Goal: Transaction & Acquisition: Purchase product/service

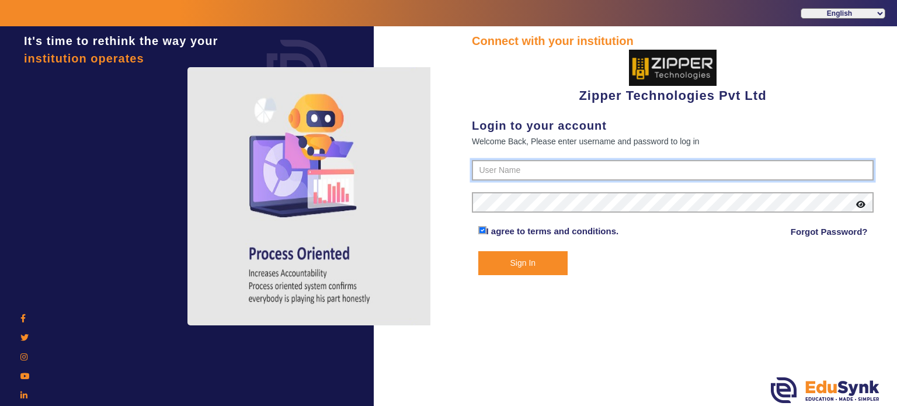
click at [507, 169] on input "text" at bounding box center [673, 170] width 402 height 21
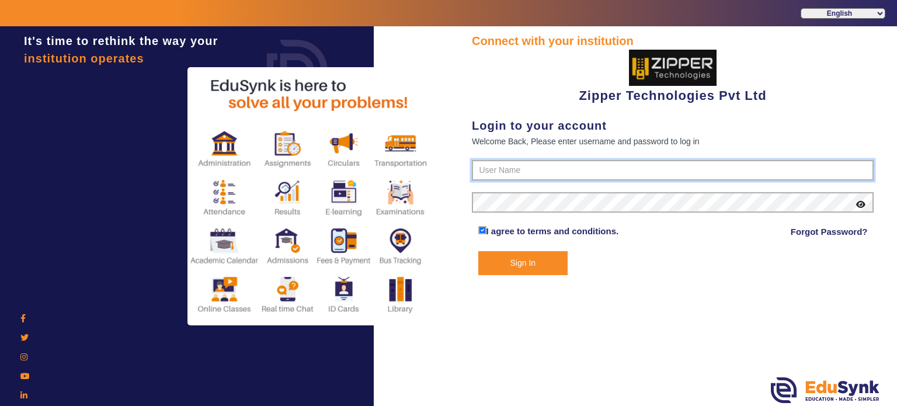
type input "1008790000"
click at [479, 251] on button "Sign In" at bounding box center [524, 263] width 90 height 24
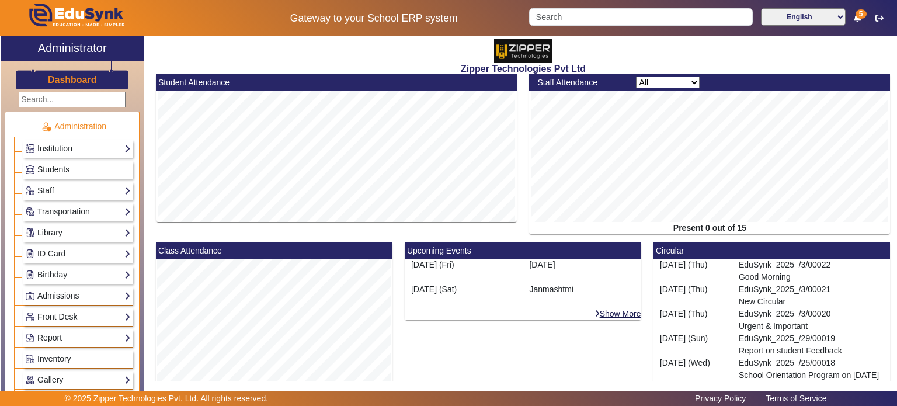
click at [72, 173] on link "Students" at bounding box center [78, 169] width 106 height 13
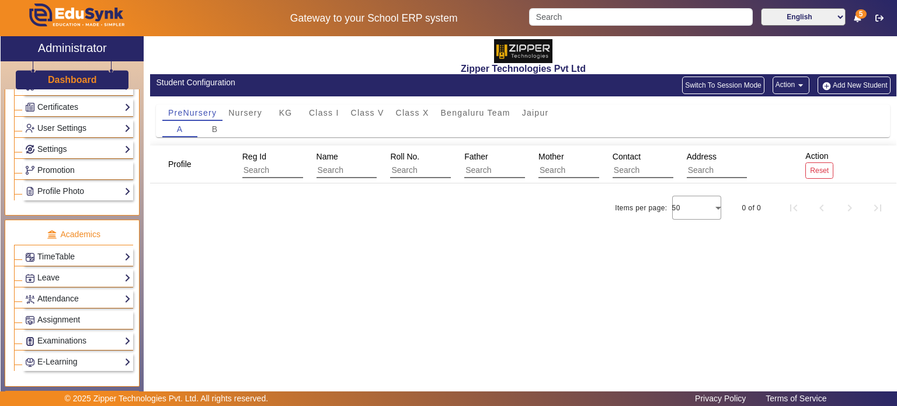
scroll to position [314, 0]
click at [71, 300] on link "Attendance" at bounding box center [78, 299] width 106 height 13
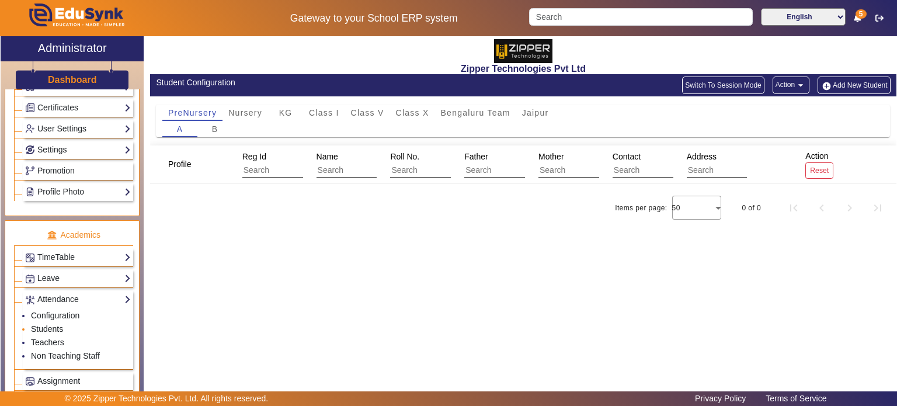
click at [56, 324] on link "Students" at bounding box center [47, 328] width 32 height 9
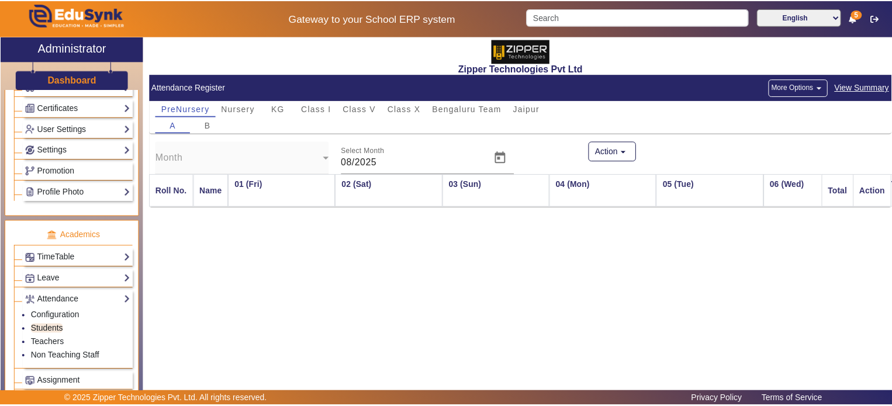
scroll to position [0, 783]
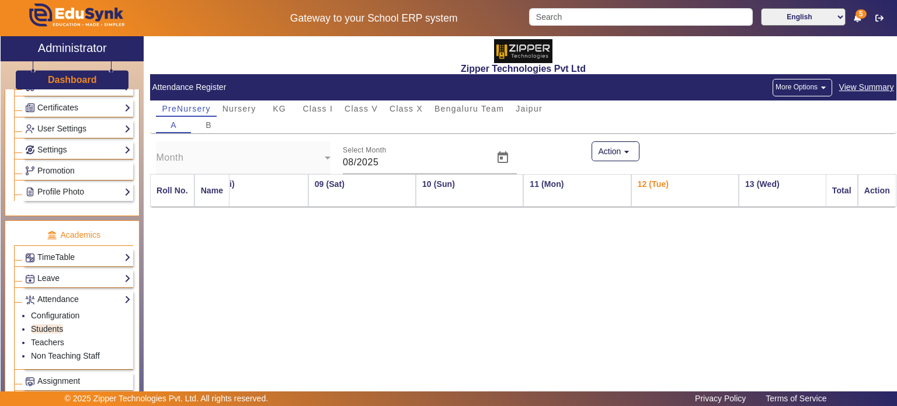
click at [793, 93] on button "More Options arrow_drop_down" at bounding box center [803, 88] width 60 height 18
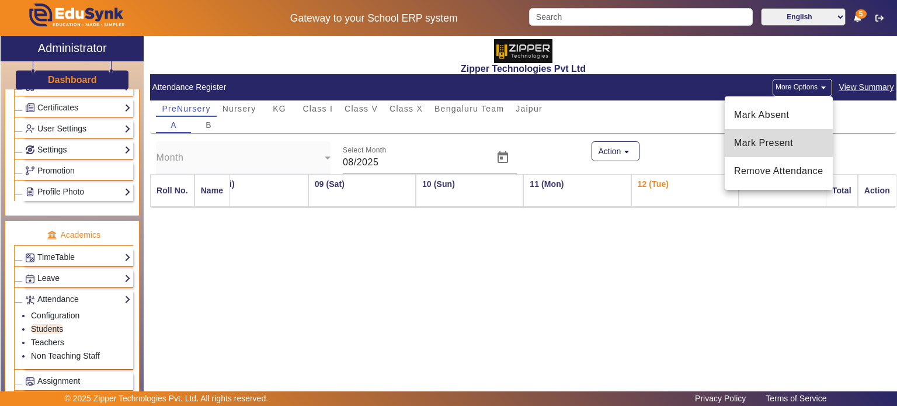
click at [775, 138] on span "Mark Present" at bounding box center [778, 143] width 89 height 14
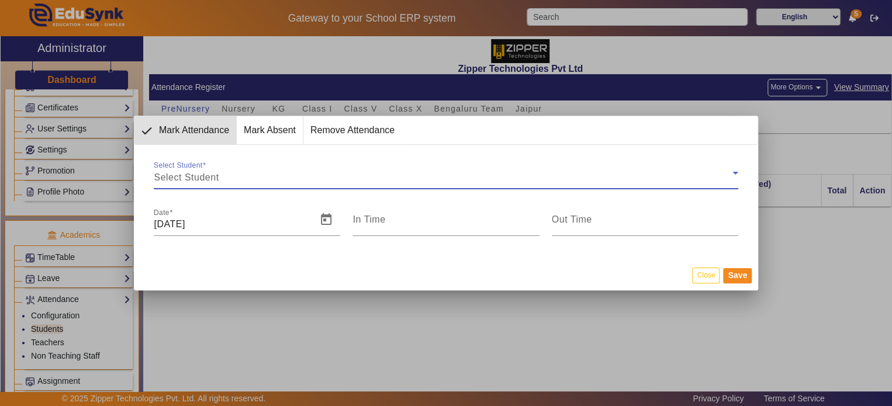
click at [325, 179] on div "Select Student" at bounding box center [443, 178] width 578 height 14
click at [324, 181] on div "Select Student" at bounding box center [443, 178] width 578 height 14
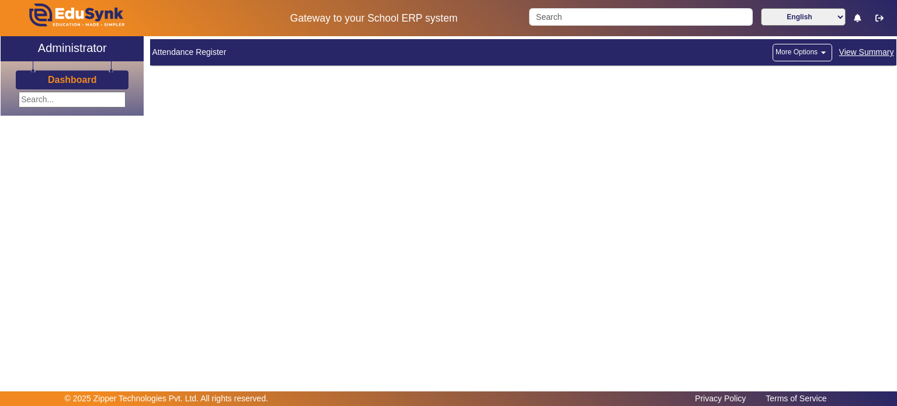
click at [801, 58] on button "More Options arrow_drop_down" at bounding box center [803, 53] width 60 height 18
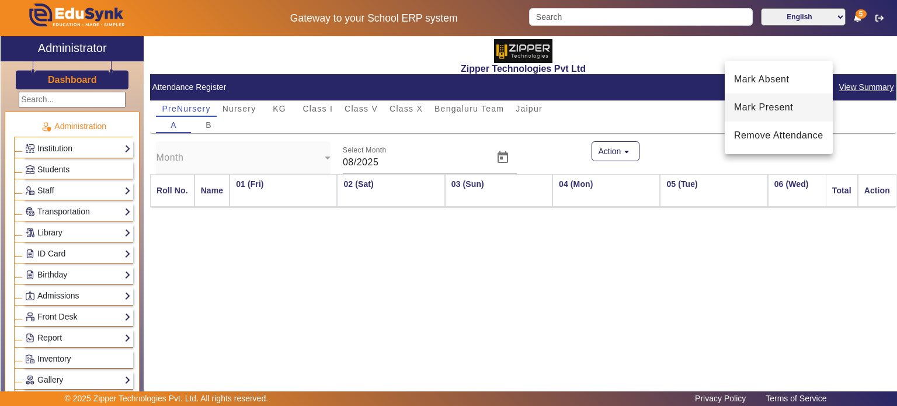
scroll to position [0, 783]
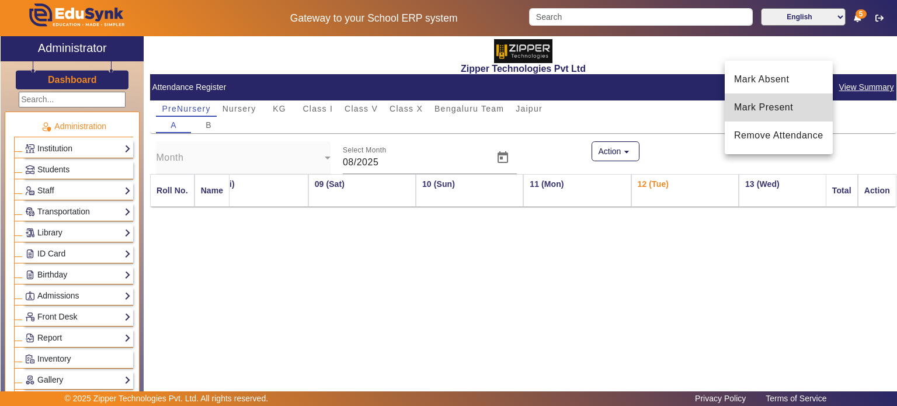
click at [775, 108] on span "Mark Present" at bounding box center [778, 107] width 89 height 14
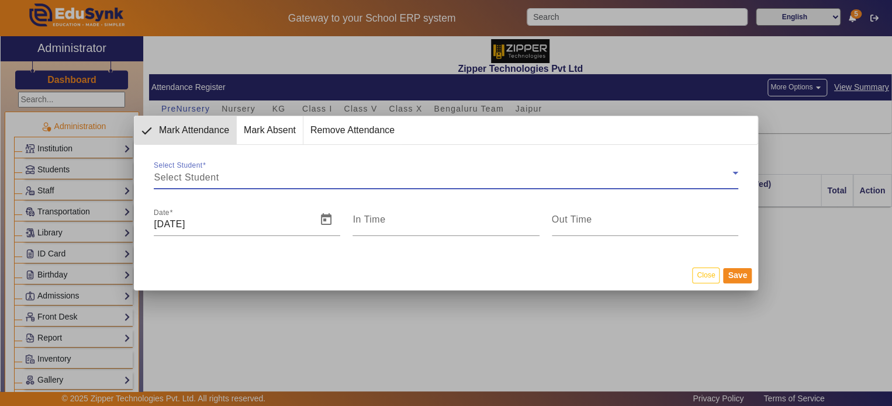
click at [320, 181] on div "Select Student" at bounding box center [443, 178] width 578 height 14
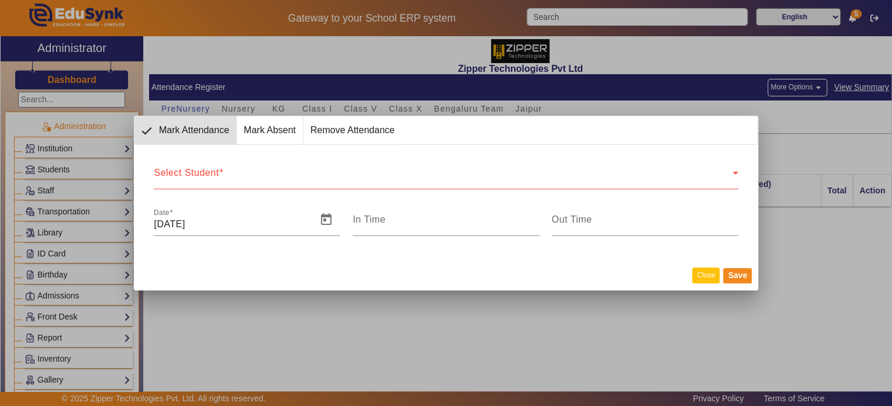
click at [707, 273] on button "Close" at bounding box center [705, 276] width 27 height 16
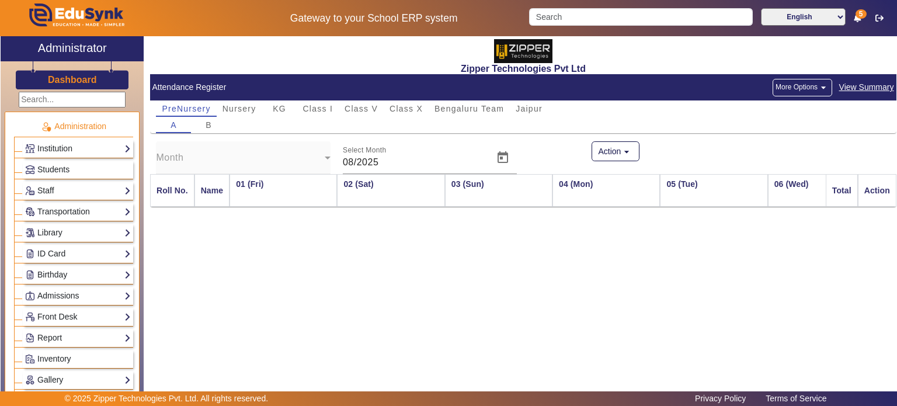
scroll to position [0, 783]
click at [367, 105] on span "Class V" at bounding box center [361, 109] width 33 height 8
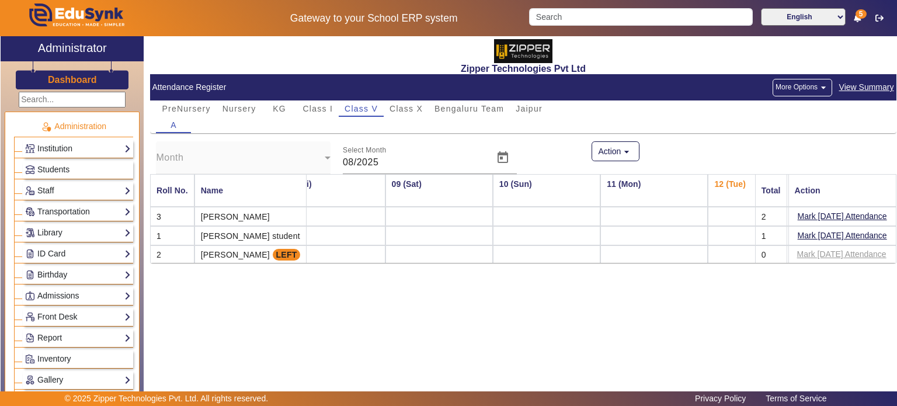
click at [815, 92] on button "More Options arrow_drop_down" at bounding box center [803, 88] width 60 height 18
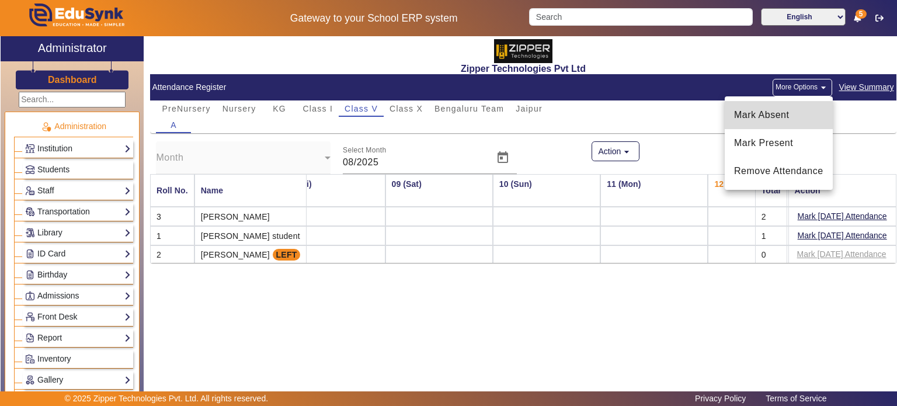
click at [789, 112] on span "Mark Absent" at bounding box center [778, 115] width 89 height 14
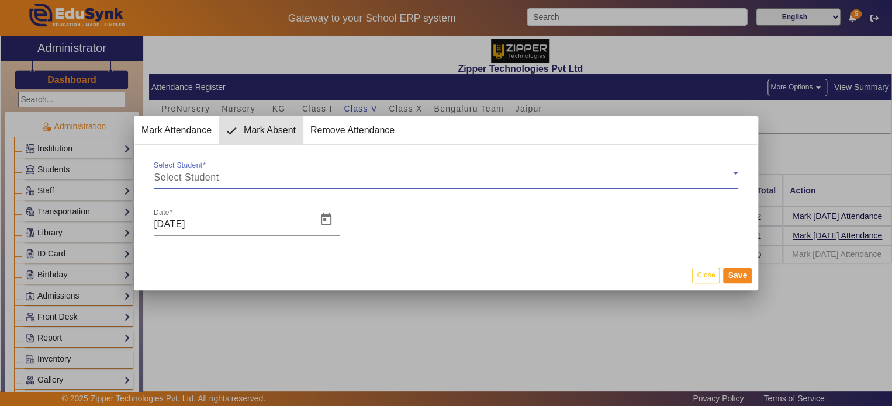
click at [386, 175] on div "Select Student" at bounding box center [443, 178] width 578 height 14
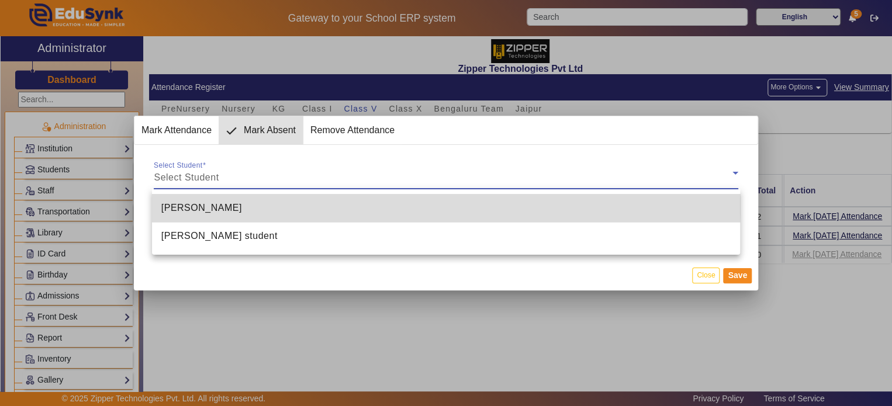
click at [377, 206] on mat-option "Ayaan Zipper" at bounding box center [446, 208] width 588 height 28
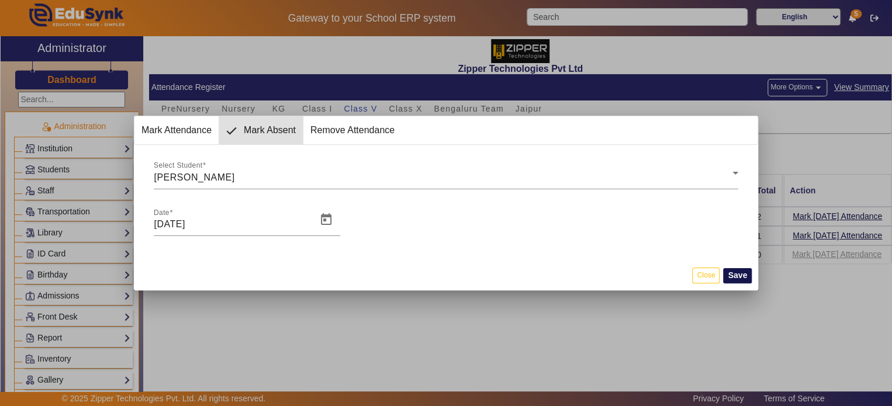
drag, startPoint x: 746, startPoint y: 266, endPoint x: 743, endPoint y: 275, distance: 9.2
click at [743, 275] on mat-dialog-actions "Close Save" at bounding box center [446, 275] width 624 height 30
click at [743, 275] on button "Save" at bounding box center [737, 275] width 29 height 15
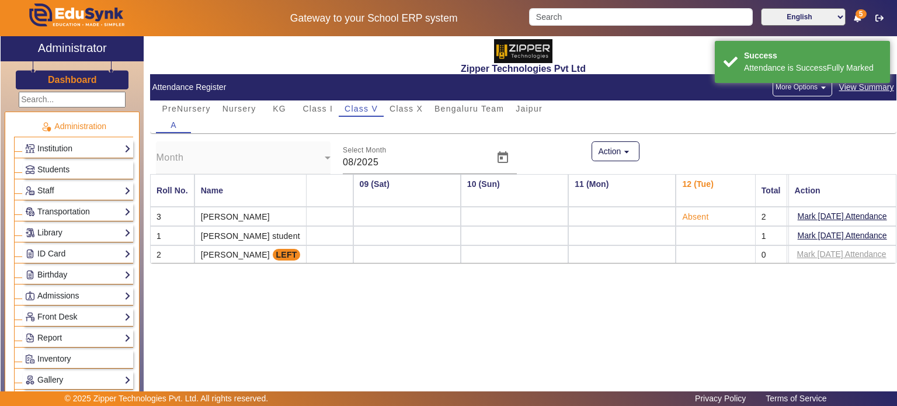
scroll to position [0, 818]
click at [81, 74] on h3 "Dashboard" at bounding box center [72, 79] width 49 height 11
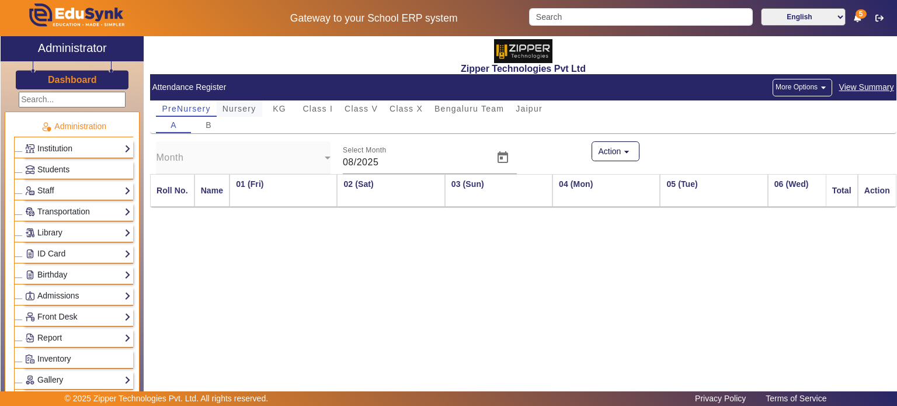
scroll to position [0, 783]
click at [244, 111] on span "Nursery" at bounding box center [240, 109] width 34 height 8
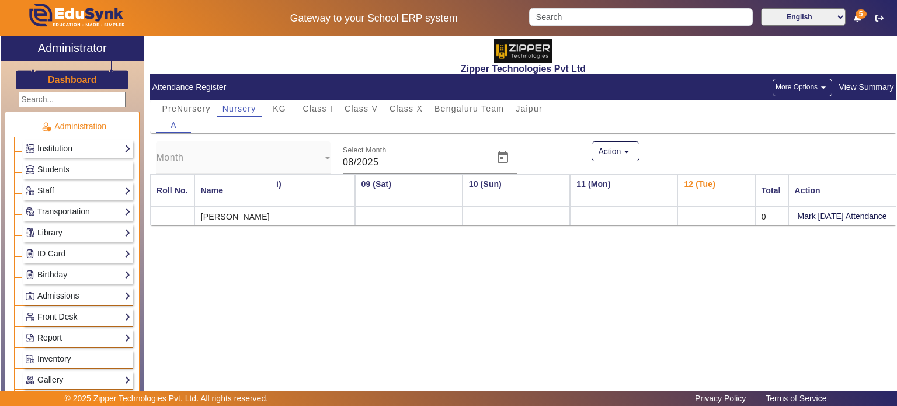
click at [799, 89] on button "More Options arrow_drop_down" at bounding box center [803, 88] width 60 height 18
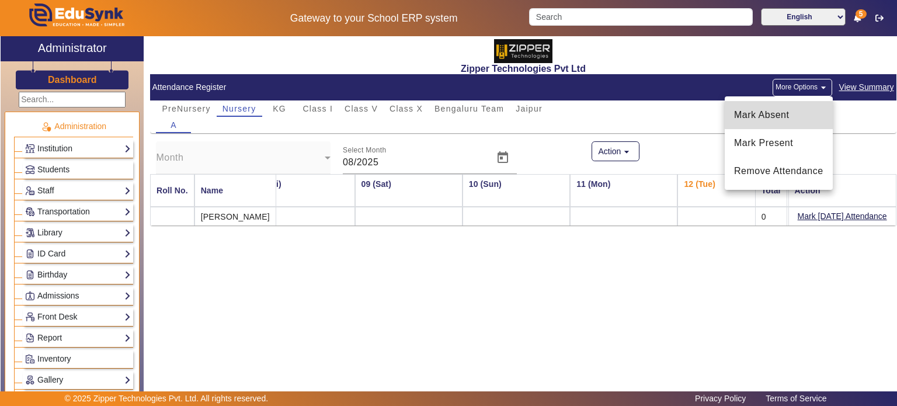
click at [788, 111] on span "Mark Absent" at bounding box center [778, 115] width 89 height 14
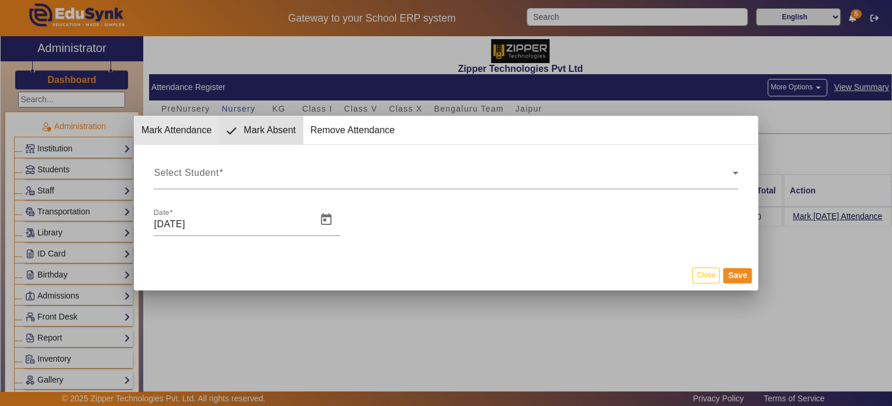
click at [194, 127] on span "Mark Attendance" at bounding box center [176, 130] width 84 height 28
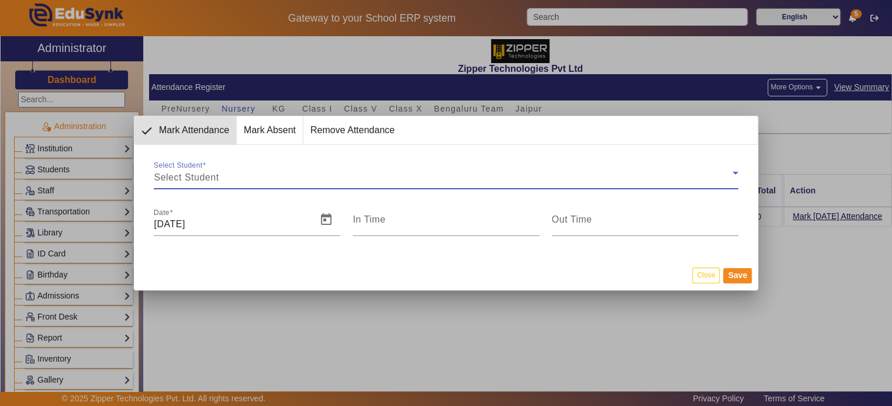
click at [240, 179] on div "Select Student" at bounding box center [443, 178] width 578 height 14
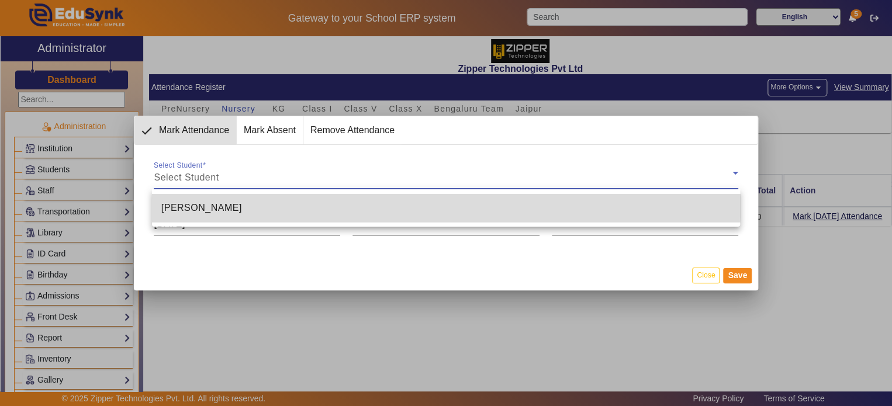
click at [240, 202] on mat-option "Rakesh Sharma" at bounding box center [446, 208] width 588 height 28
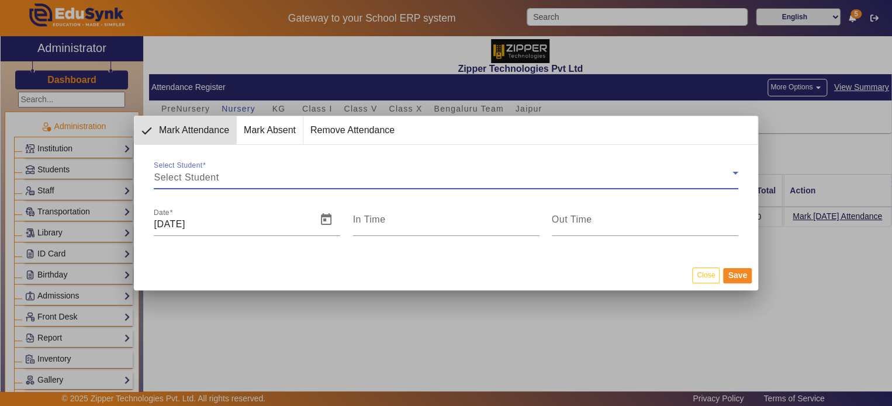
type input "8:27 pm"
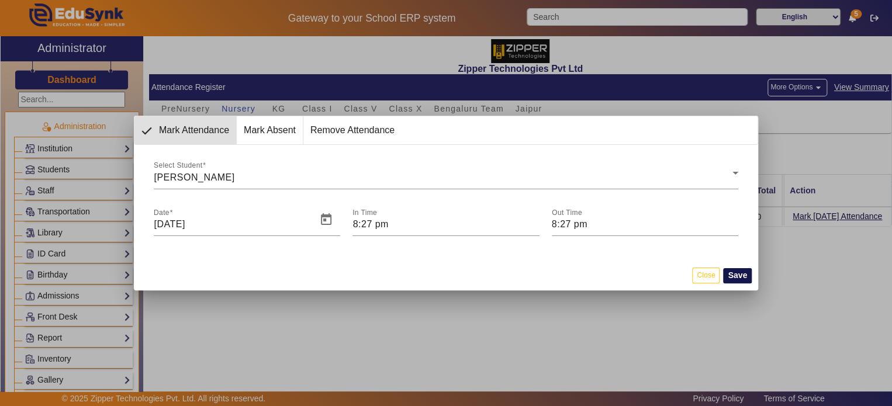
click at [741, 273] on button "Save" at bounding box center [737, 275] width 29 height 15
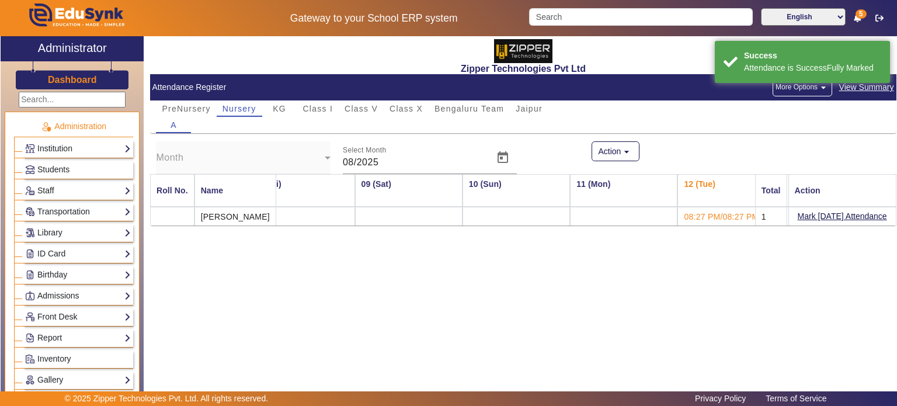
click at [63, 78] on h3 "Dashboard" at bounding box center [72, 79] width 49 height 11
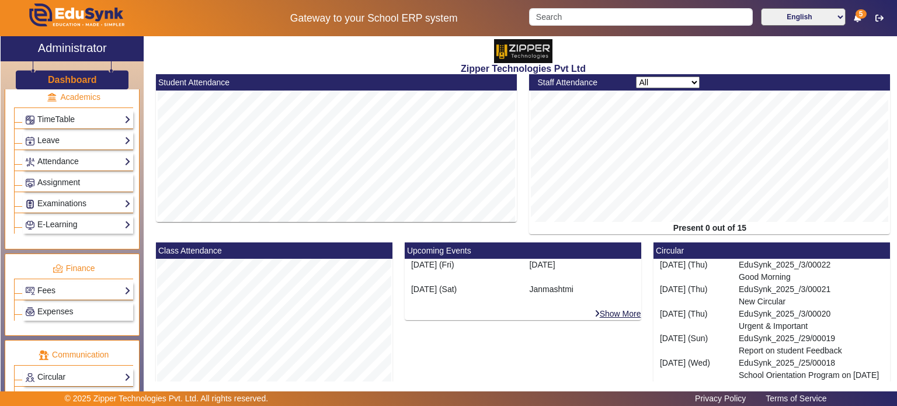
scroll to position [453, 0]
click at [89, 286] on link "Fees" at bounding box center [78, 289] width 106 height 13
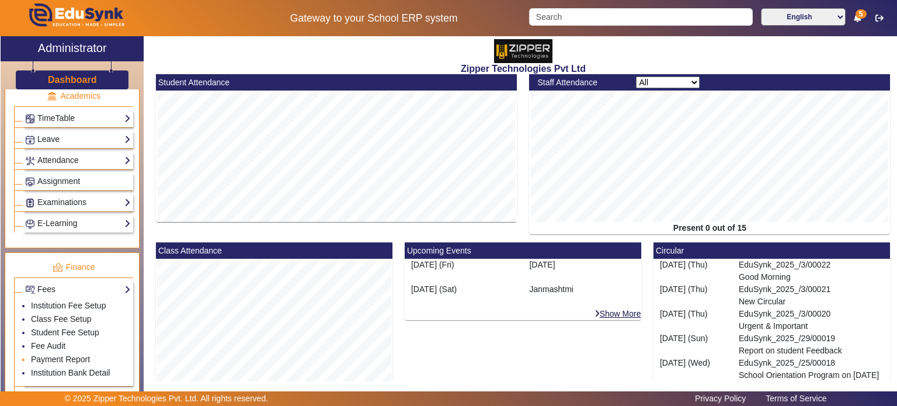
click at [63, 353] on li "Payment Report" at bounding box center [81, 359] width 100 height 13
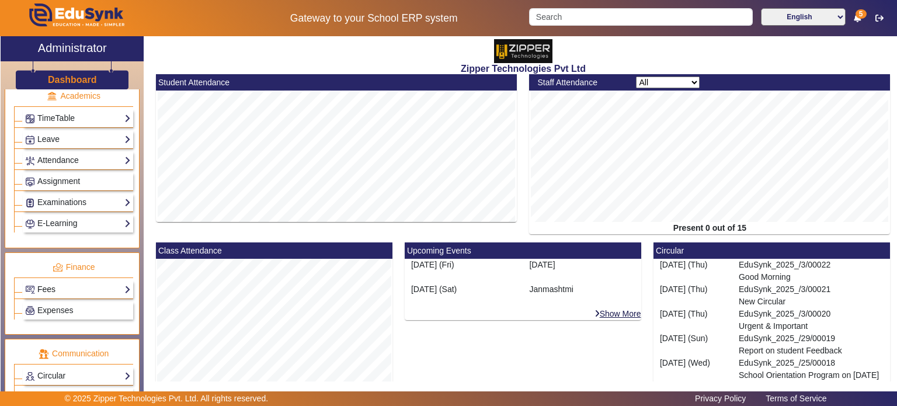
click at [64, 283] on link "Fees" at bounding box center [78, 289] width 106 height 13
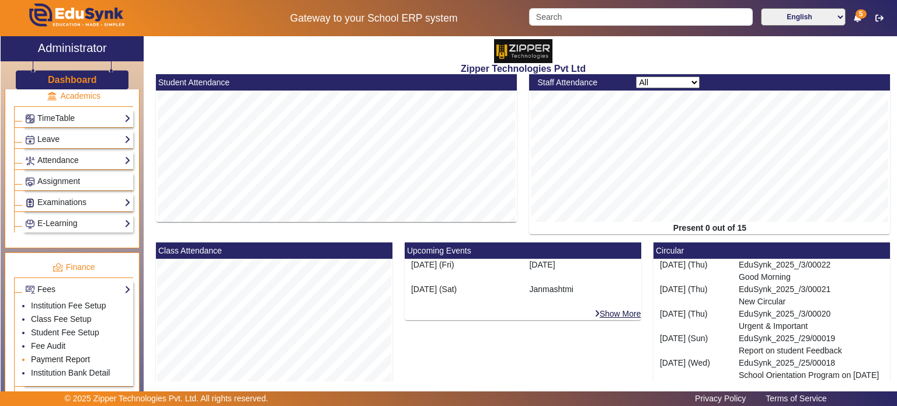
click at [70, 355] on link "Payment Report" at bounding box center [60, 359] width 59 height 9
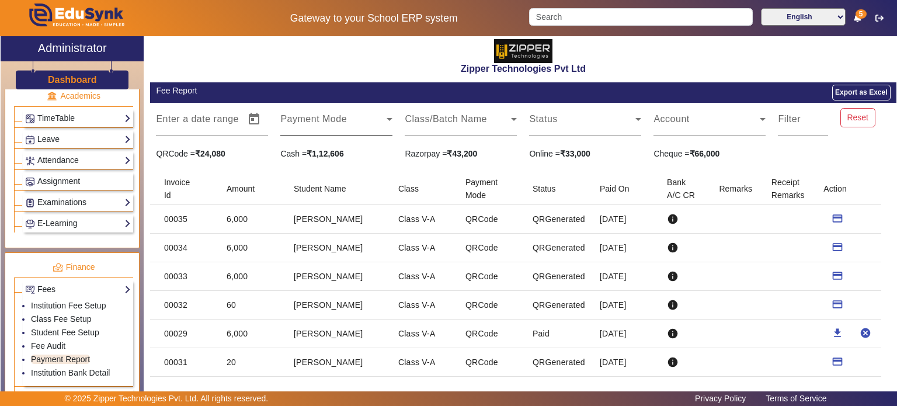
click at [342, 112] on div "Payment Mode" at bounding box center [336, 119] width 112 height 33
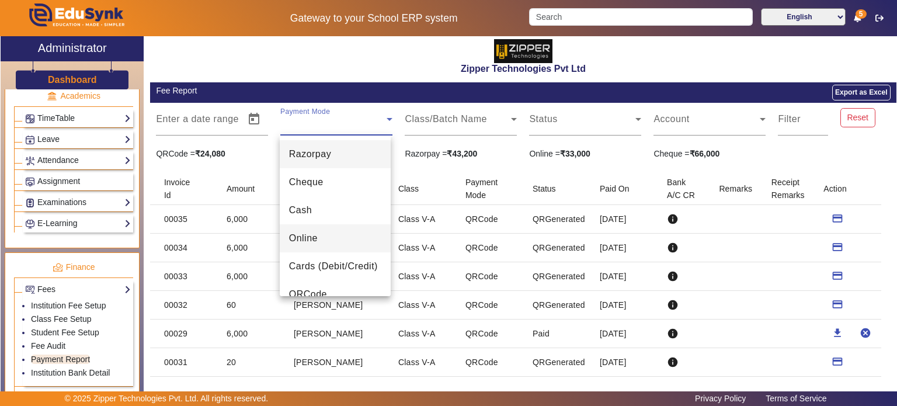
scroll to position [16, 0]
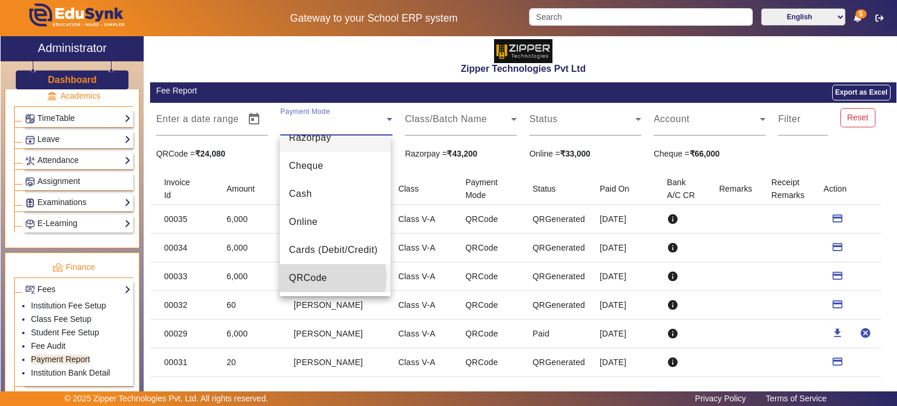
click at [327, 276] on span "QRCode" at bounding box center [308, 278] width 38 height 14
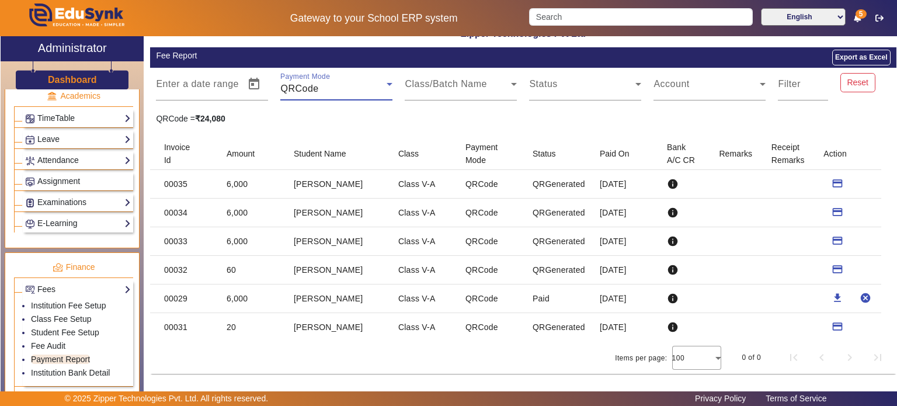
scroll to position [34, 0]
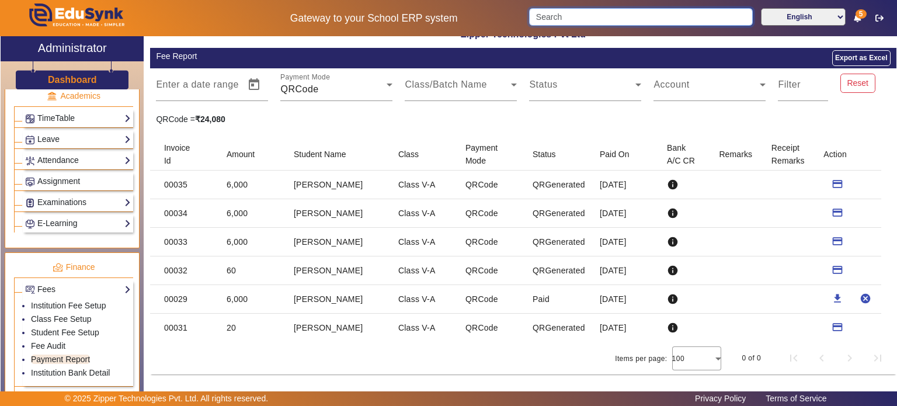
click at [559, 18] on input "Search" at bounding box center [640, 17] width 223 height 18
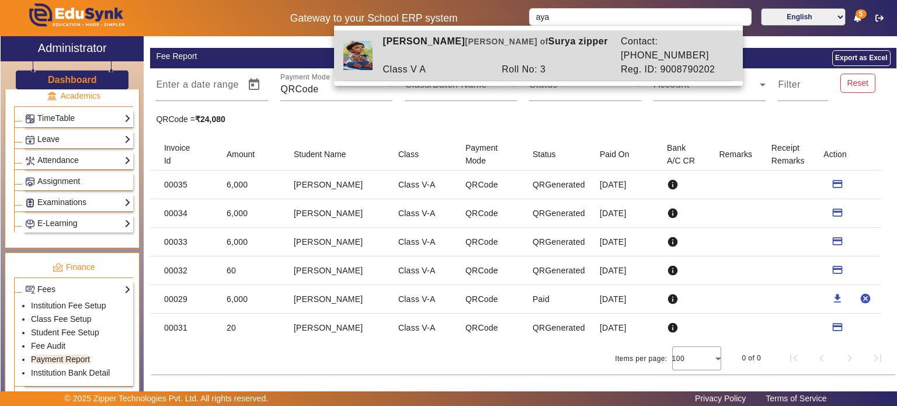
click at [540, 63] on div "Roll No: 3" at bounding box center [555, 70] width 119 height 14
type input "Ayaan Zipper"
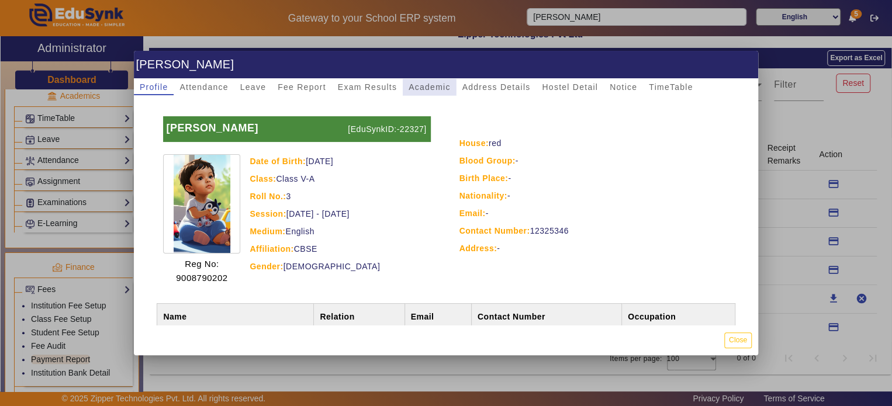
click at [403, 87] on div "Academic" at bounding box center [429, 87] width 53 height 16
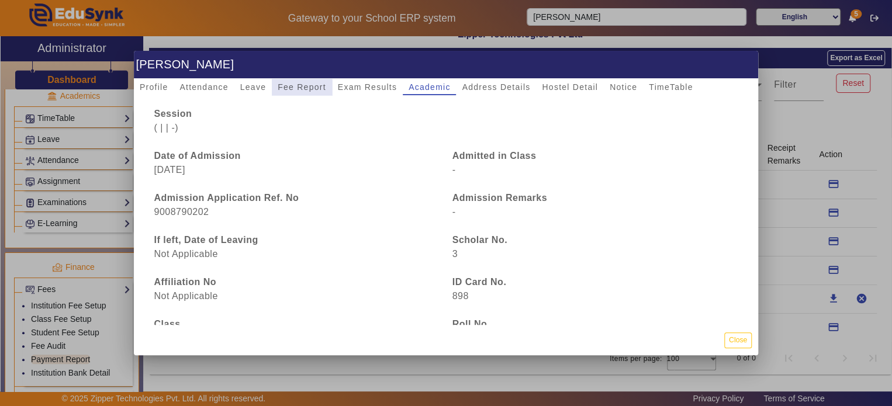
click at [317, 89] on span "Fee Report" at bounding box center [302, 87] width 48 height 8
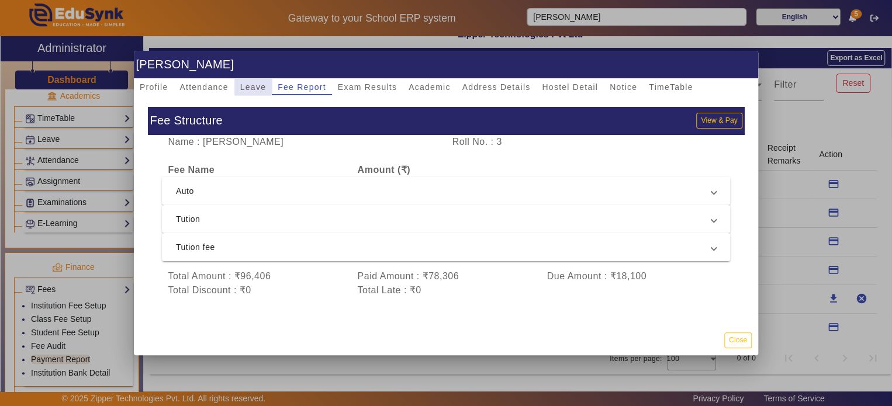
click at [234, 84] on div "Leave" at bounding box center [252, 87] width 37 height 16
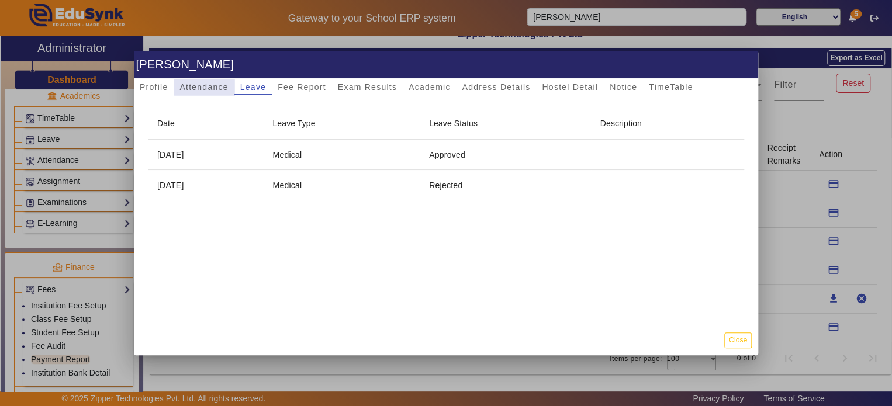
click at [219, 84] on span "Attendance" at bounding box center [203, 87] width 48 height 8
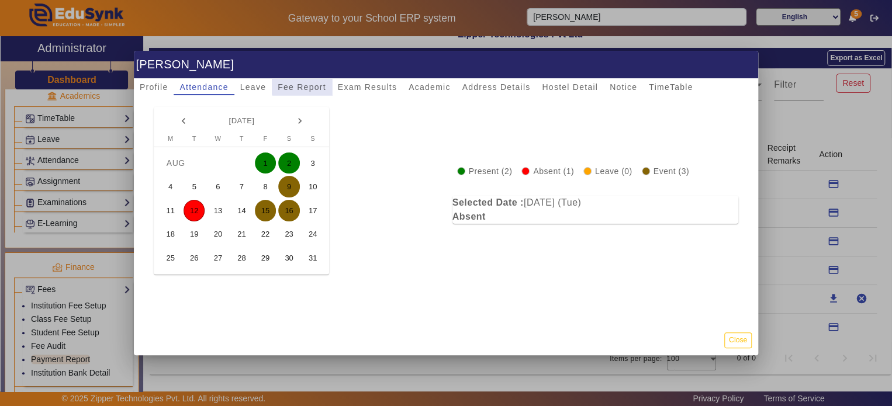
click at [328, 82] on div "Fee Report" at bounding box center [302, 87] width 60 height 16
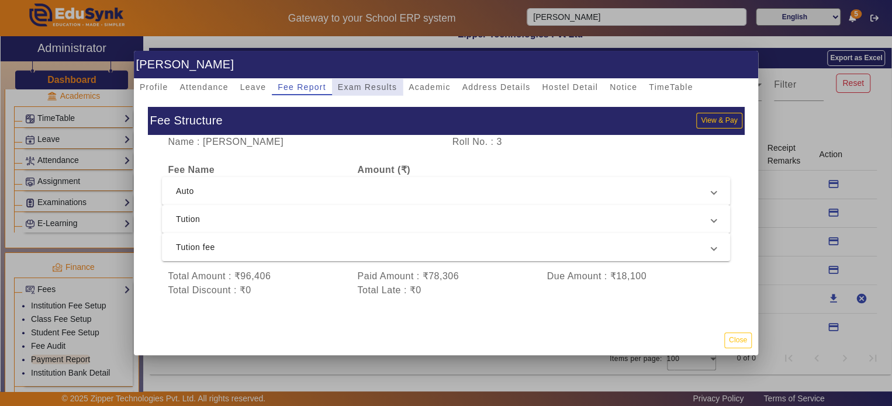
click at [397, 84] on div "Exam Results" at bounding box center [367, 87] width 71 height 16
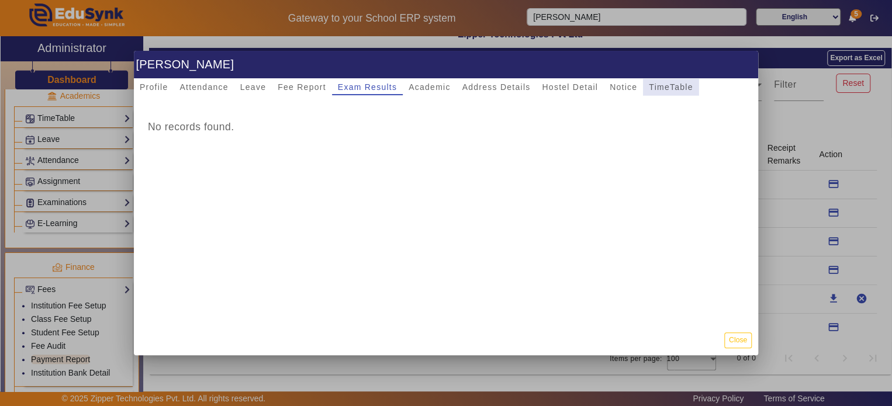
click at [675, 85] on span "TimeTable" at bounding box center [671, 87] width 44 height 8
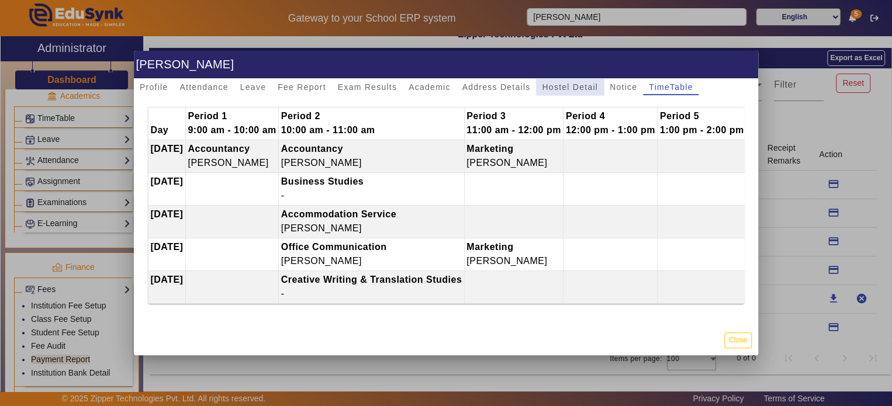
click at [597, 84] on div "Hostel Detail" at bounding box center [570, 87] width 68 height 16
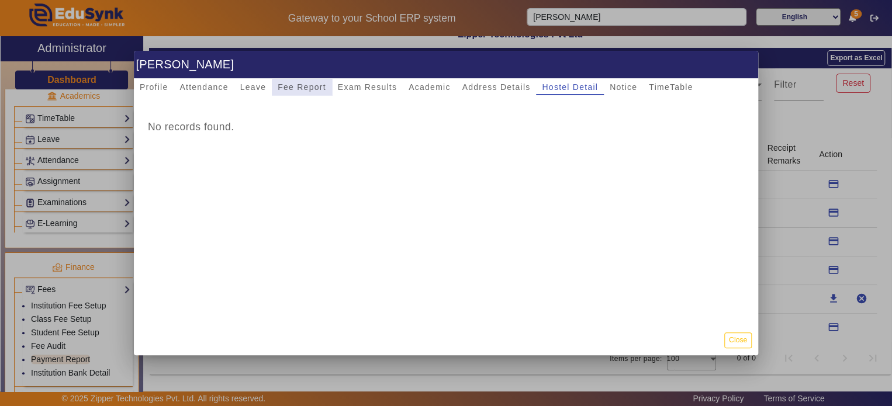
click at [316, 91] on span "Fee Report" at bounding box center [302, 87] width 48 height 8
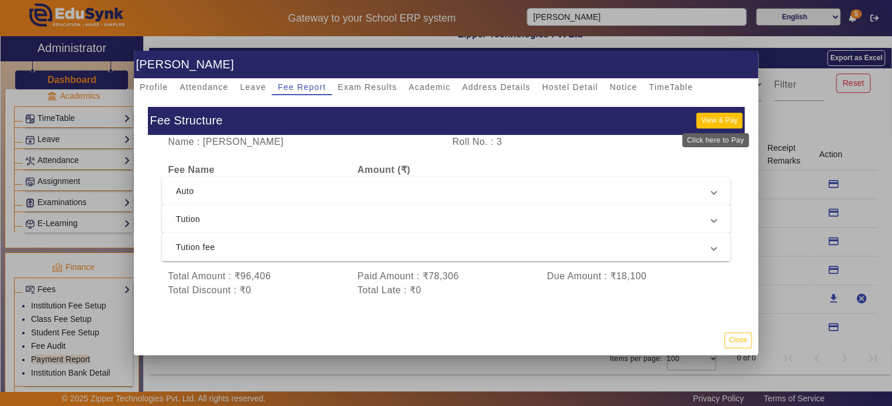
click at [701, 119] on button "View & Pay" at bounding box center [719, 121] width 46 height 16
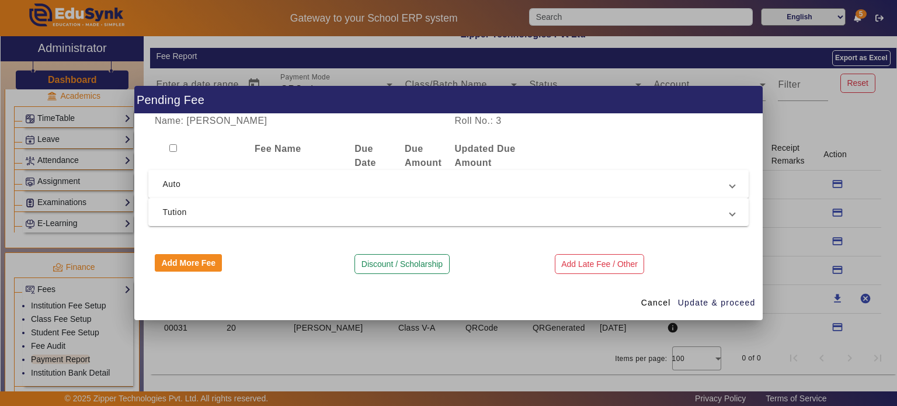
click at [478, 195] on mat-expansion-panel-header "Auto" at bounding box center [448, 184] width 600 height 28
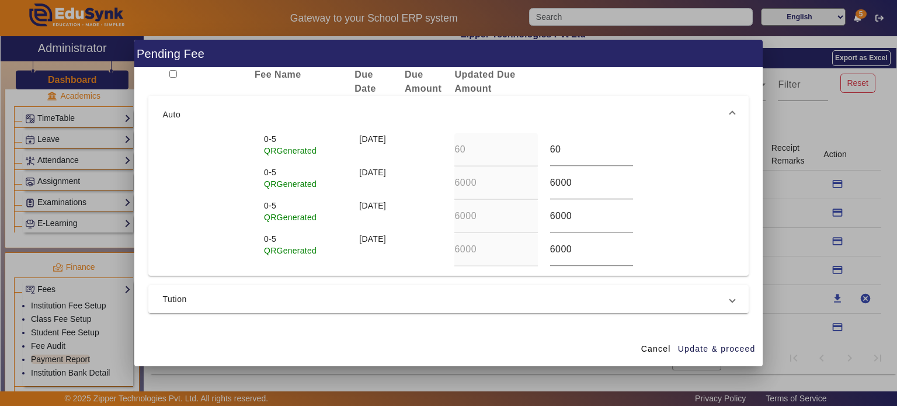
scroll to position [28, 0]
click at [492, 287] on mat-expansion-panel-header "Tution" at bounding box center [448, 299] width 600 height 28
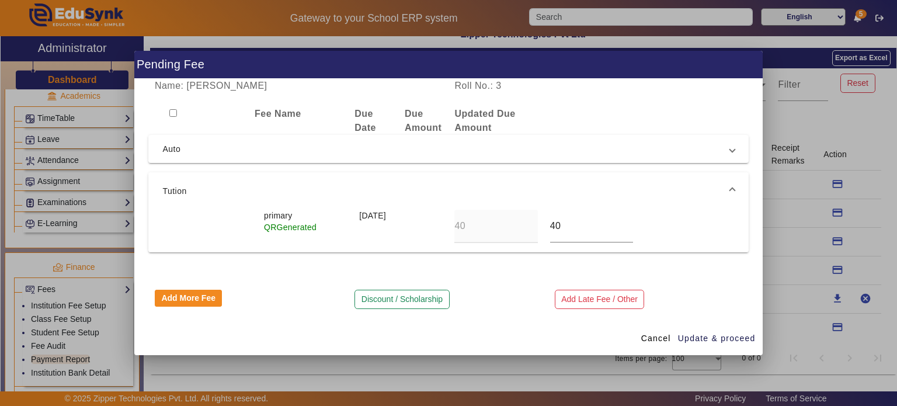
scroll to position [0, 0]
click at [654, 338] on span "Cancel" at bounding box center [657, 338] width 30 height 12
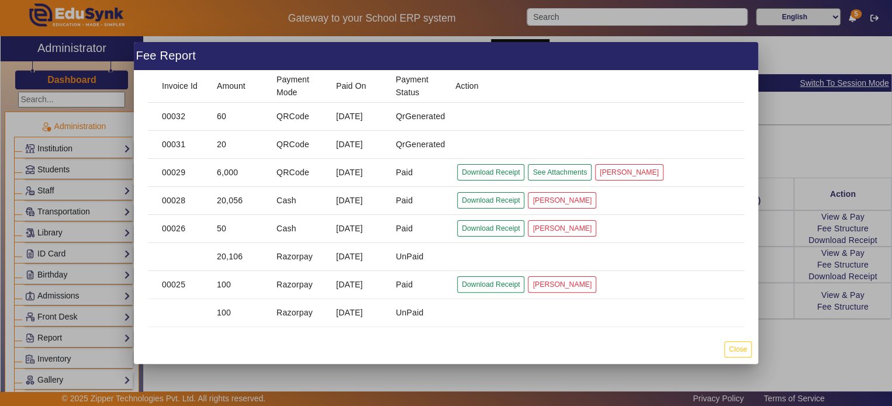
scroll to position [560, 0]
